Goal: Task Accomplishment & Management: Manage account settings

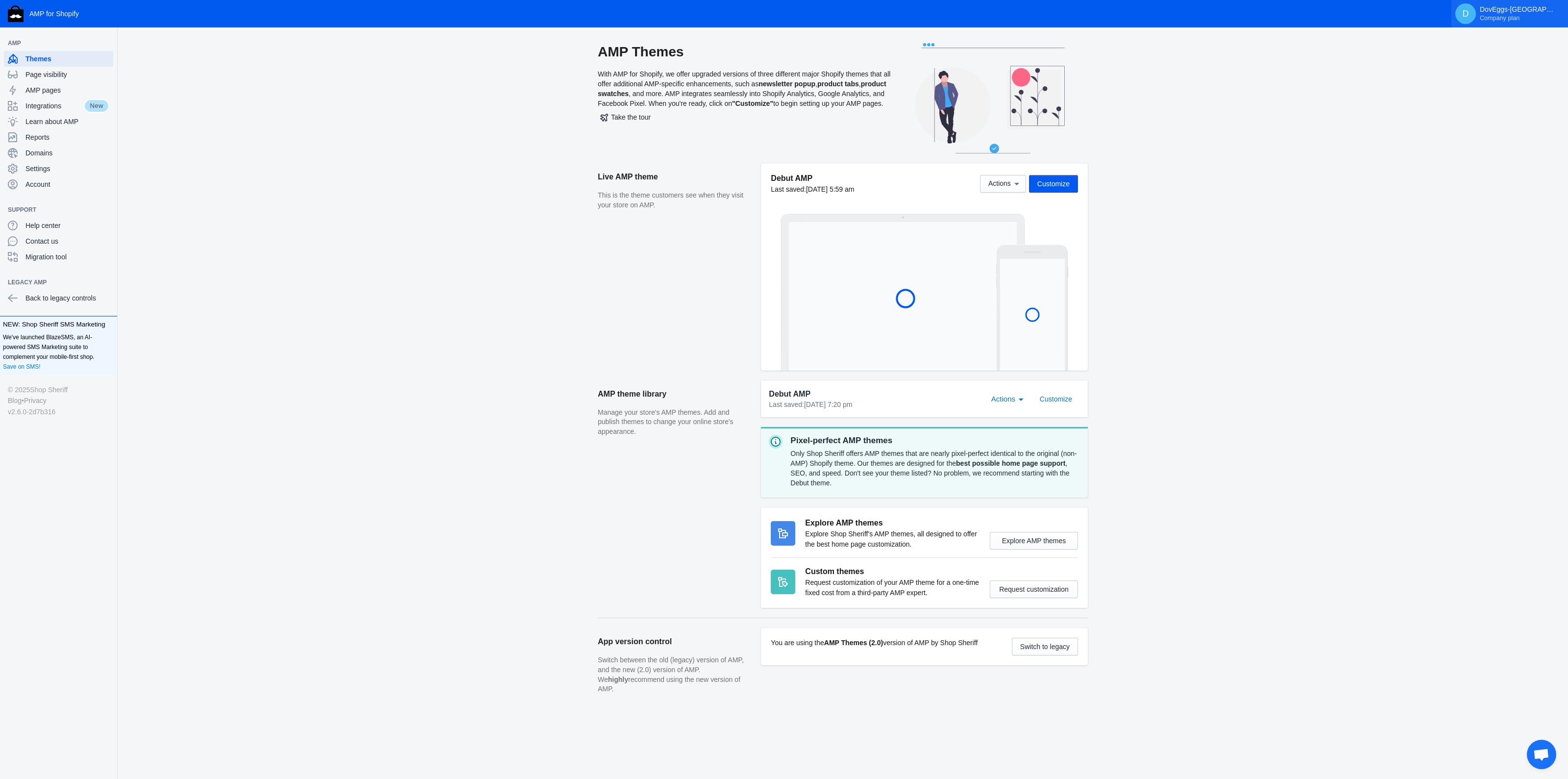
click at [1519, 16] on span "Company plan" at bounding box center [1499, 18] width 40 height 8
click at [1483, 80] on span "Log out" at bounding box center [1512, 82] width 92 height 10
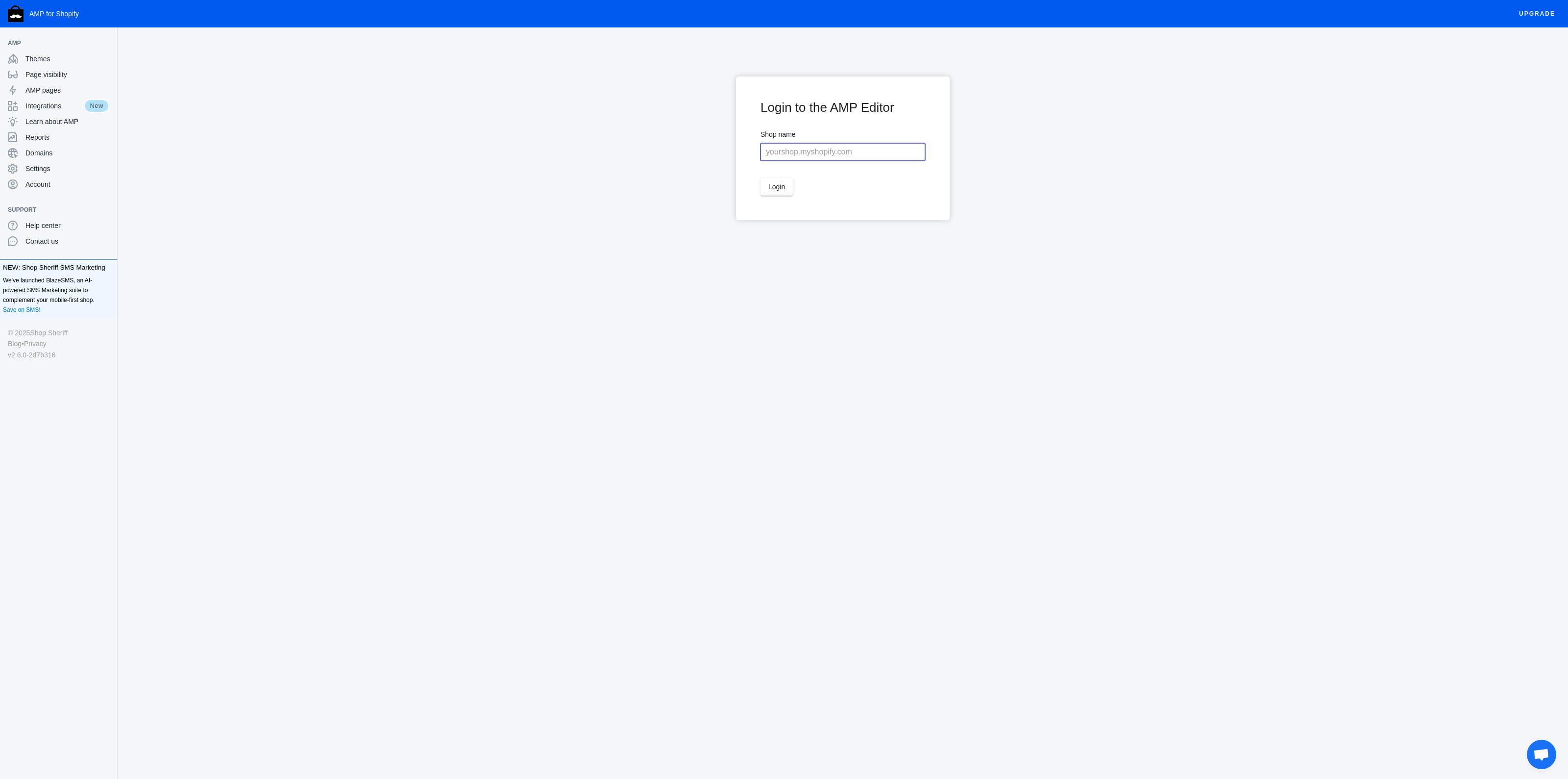
click at [866, 156] on input "text" at bounding box center [843, 151] width 165 height 17
click at [761, 178] on button "Login" at bounding box center [776, 186] width 32 height 17
click at [761, 183] on button "Login" at bounding box center [776, 186] width 32 height 17
click at [822, 143] on input "leetthreads" at bounding box center [843, 151] width 165 height 17
click at [761, 178] on button "Login" at bounding box center [776, 186] width 32 height 17
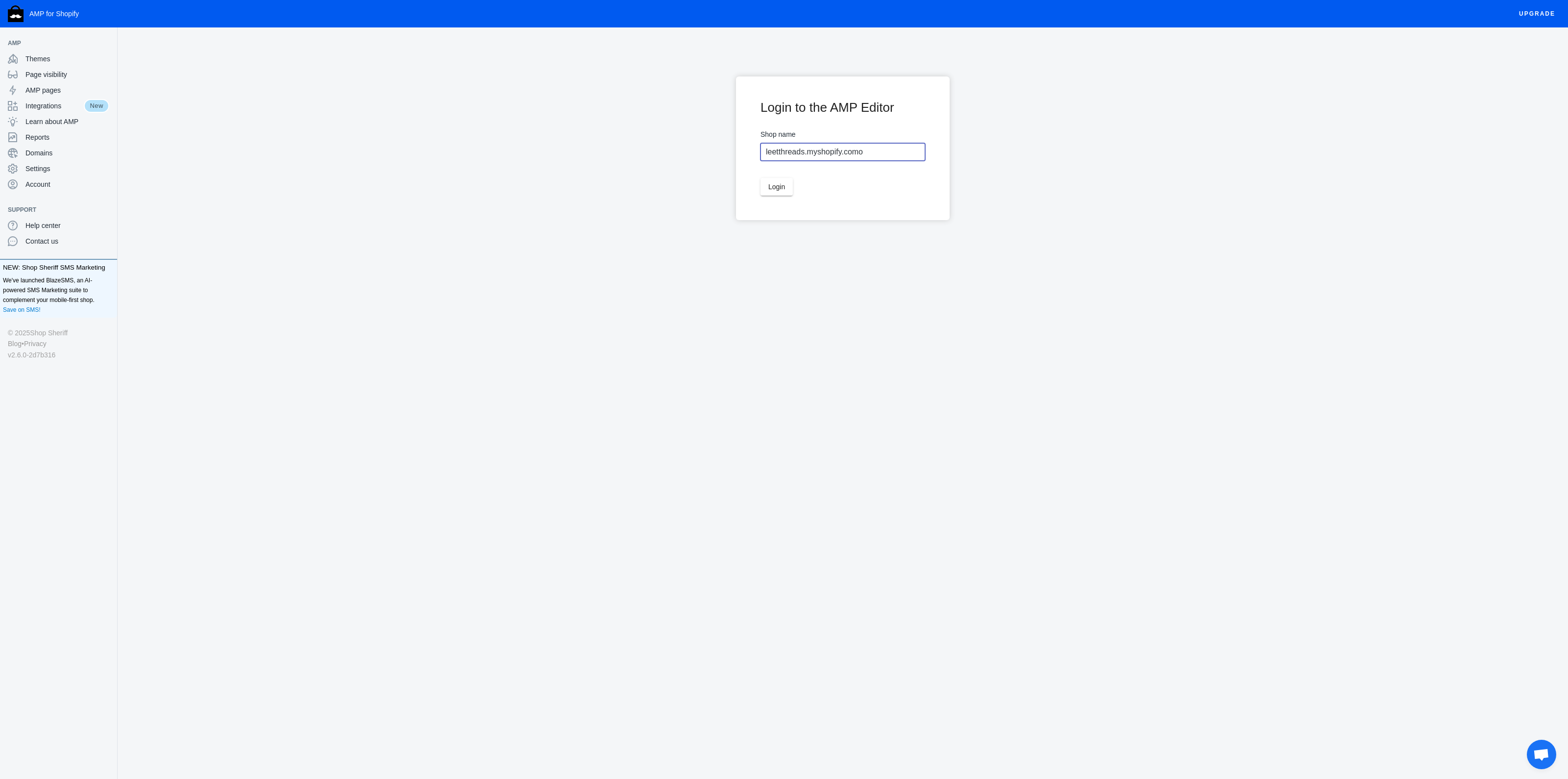
drag, startPoint x: 804, startPoint y: 148, endPoint x: 1008, endPoint y: 160, distance: 204.4
click at [1008, 160] on ss-login "Login to the AMP Editor Shop name leetthreads.myshopify.como Login" at bounding box center [842, 171] width 1451 height 188
type input "leetthreads"
click at [761, 178] on button "Login" at bounding box center [776, 186] width 32 height 17
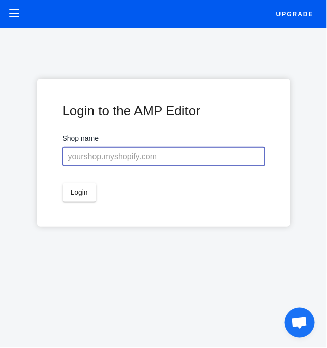
click at [195, 163] on input "text" at bounding box center [164, 156] width 202 height 18
click at [165, 160] on input "text" at bounding box center [164, 156] width 202 height 18
type input "leetthreads"
click at [63, 183] on button "Login" at bounding box center [79, 192] width 33 height 18
